Goal: Transaction & Acquisition: Purchase product/service

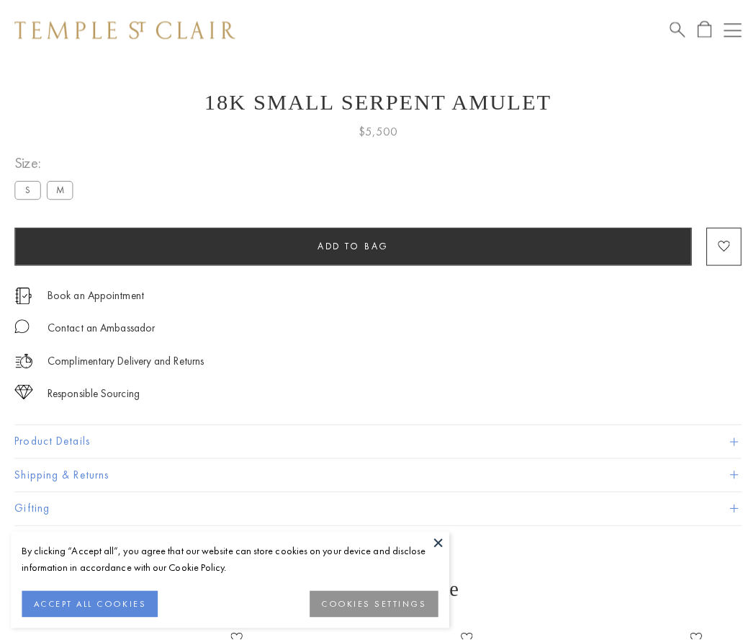
scroll to position [22, 0]
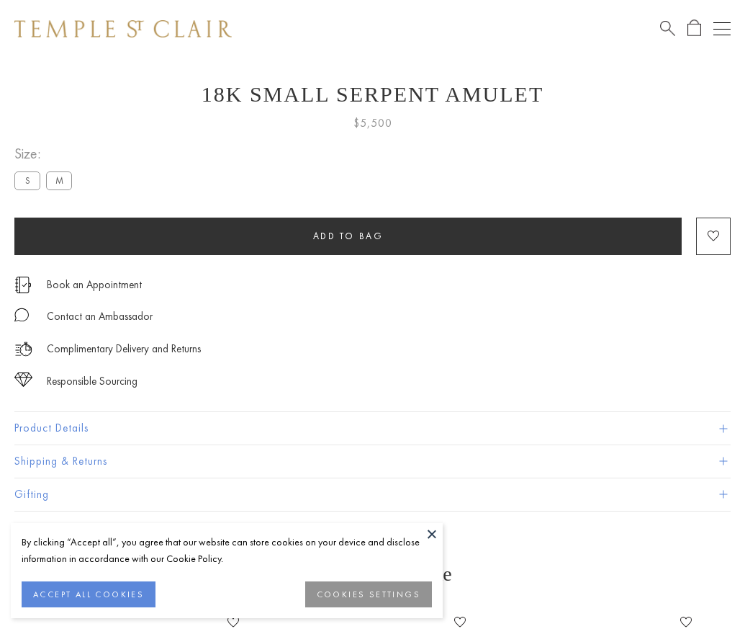
click at [348, 235] on span "Add to bag" at bounding box center [348, 236] width 71 height 12
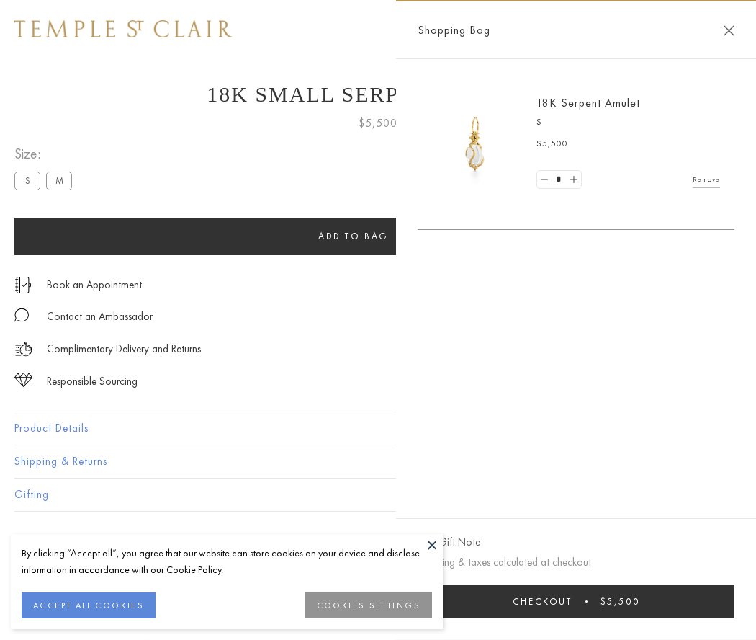
click at [577, 601] on button "Checkout $5,500" at bounding box center [576, 601] width 317 height 34
